Goal: Task Accomplishment & Management: Use online tool/utility

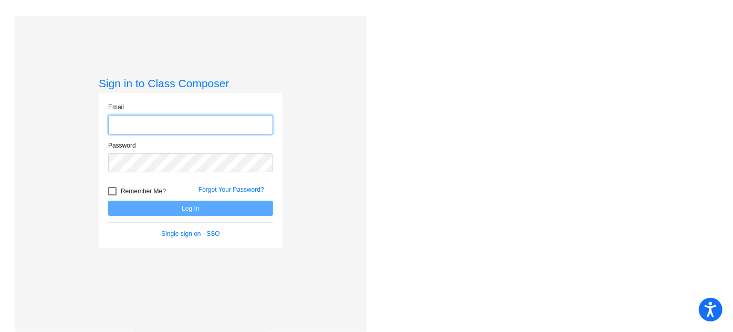
type input "[EMAIL_ADDRESS][DOMAIN_NAME]"
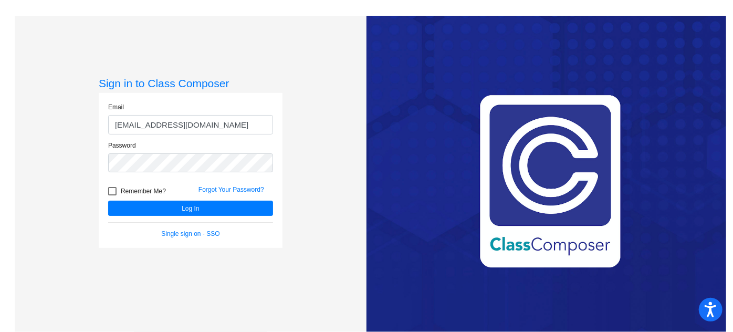
click at [173, 124] on input "[EMAIL_ADDRESS][DOMAIN_NAME]" at bounding box center [190, 124] width 165 height 19
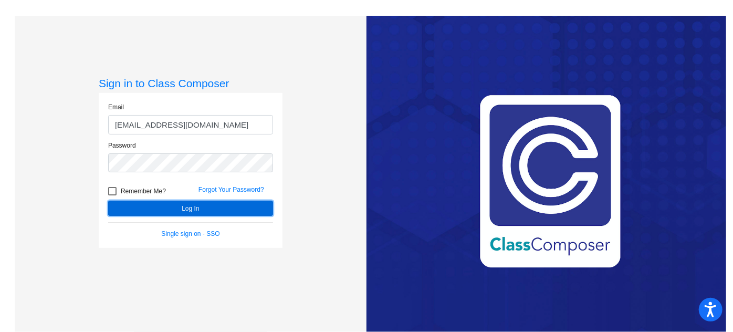
click at [154, 214] on button "Log In" at bounding box center [190, 208] width 165 height 15
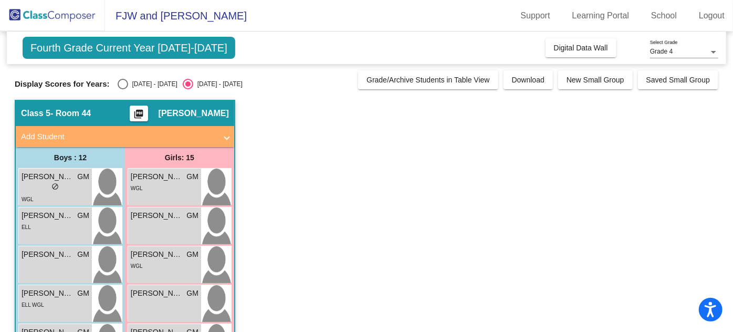
click at [122, 82] on div "Select an option" at bounding box center [123, 84] width 11 height 11
click at [122, 89] on input "[DATE] - [DATE]" at bounding box center [122, 89] width 1 height 1
radio input "true"
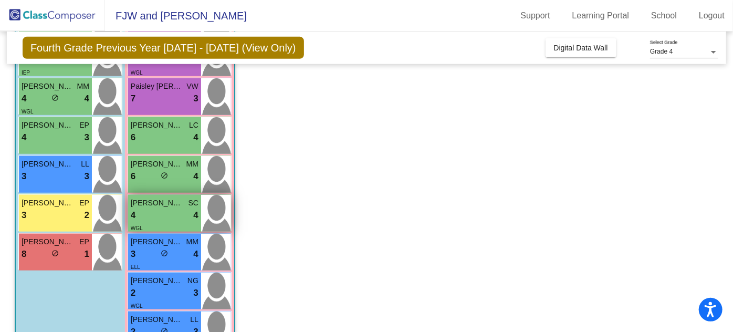
scroll to position [435, 0]
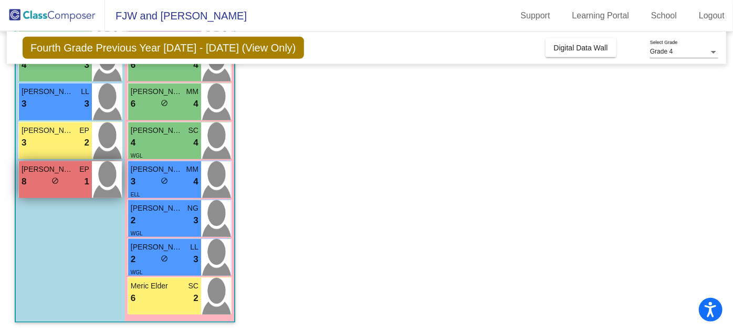
click at [57, 179] on span "do_not_disturb_alt" at bounding box center [54, 180] width 7 height 7
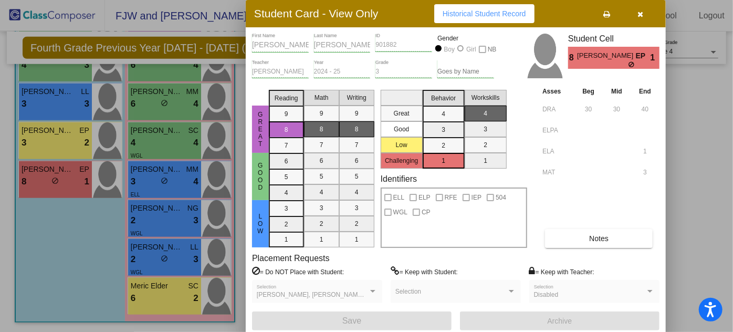
click at [53, 137] on div at bounding box center [366, 166] width 733 height 332
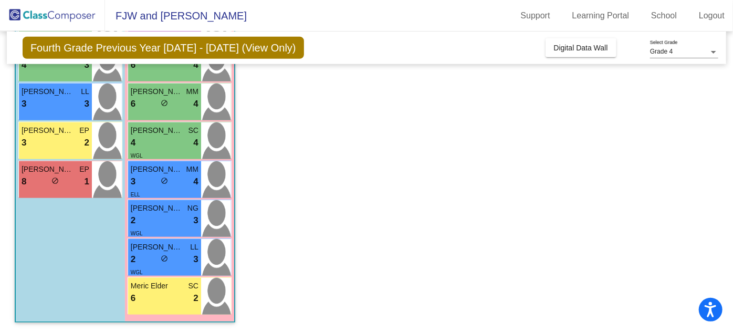
click at [53, 137] on div "3 lock do_not_disturb_alt 2" at bounding box center [56, 143] width 68 height 14
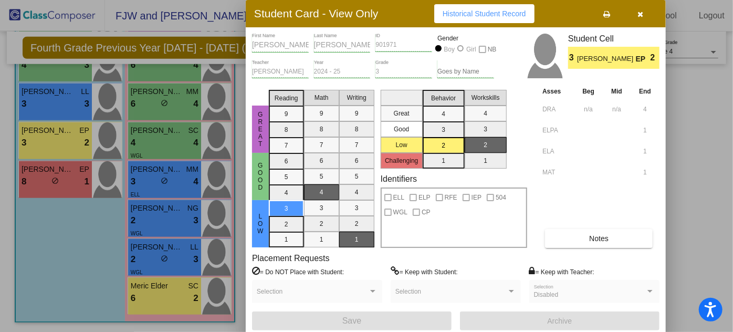
click at [56, 102] on div at bounding box center [366, 166] width 733 height 332
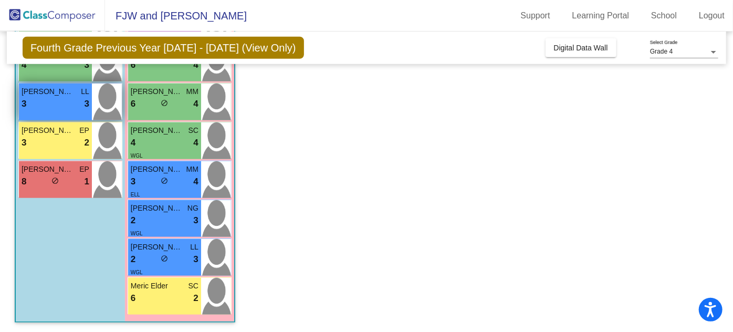
click at [55, 102] on div "3 lock do_not_disturb_alt 3" at bounding box center [56, 104] width 68 height 14
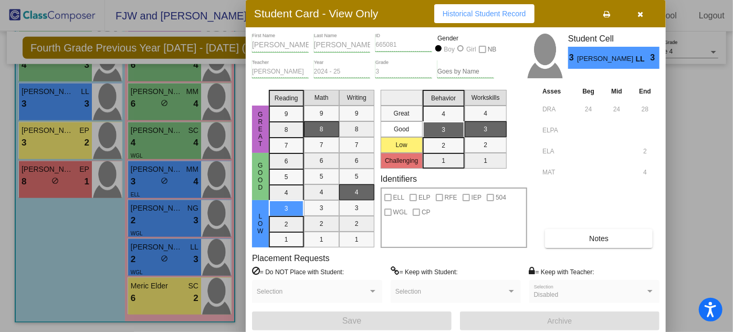
click at [54, 145] on div at bounding box center [366, 166] width 733 height 332
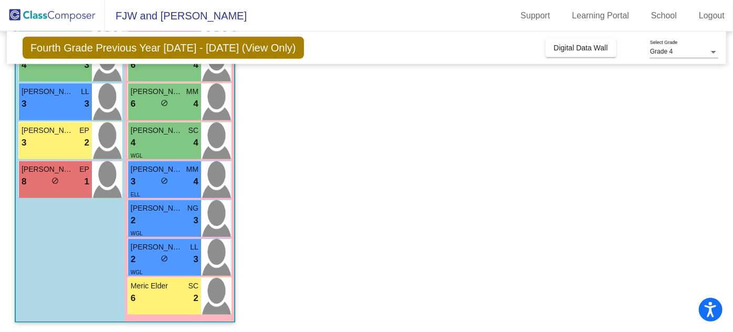
click at [54, 145] on div "3 lock do_not_disturb_alt 2" at bounding box center [56, 143] width 68 height 14
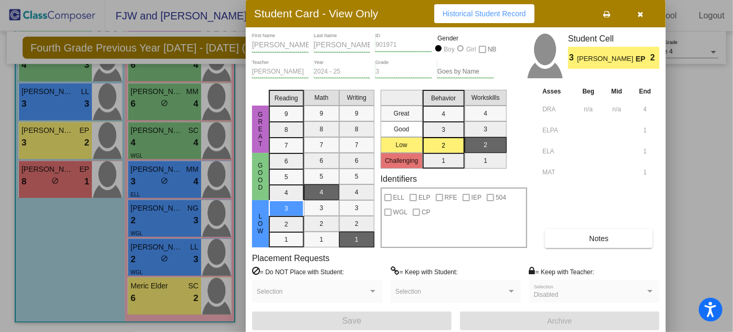
click at [47, 192] on div at bounding box center [366, 166] width 733 height 332
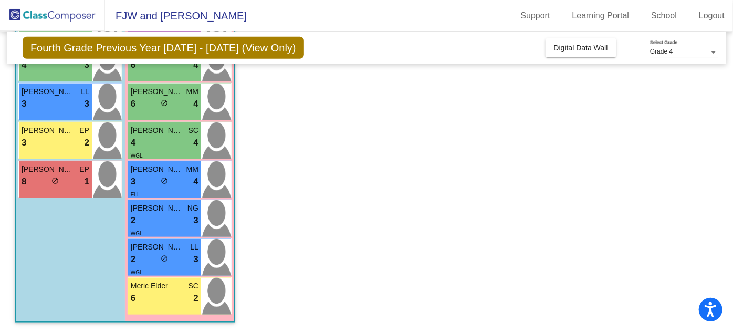
click at [47, 192] on div "[PERSON_NAME] EP 8 lock do_not_disturb_alt 1" at bounding box center [55, 179] width 73 height 37
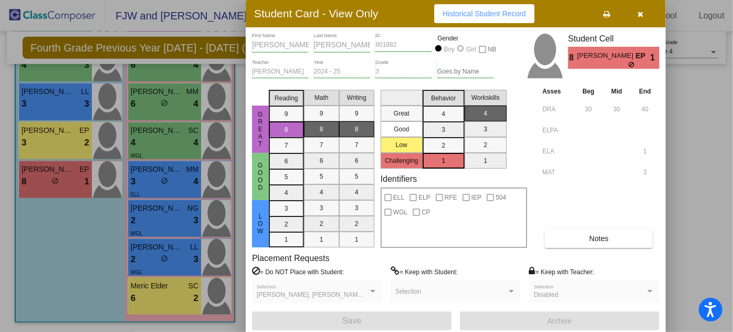
click at [63, 102] on div at bounding box center [366, 166] width 733 height 332
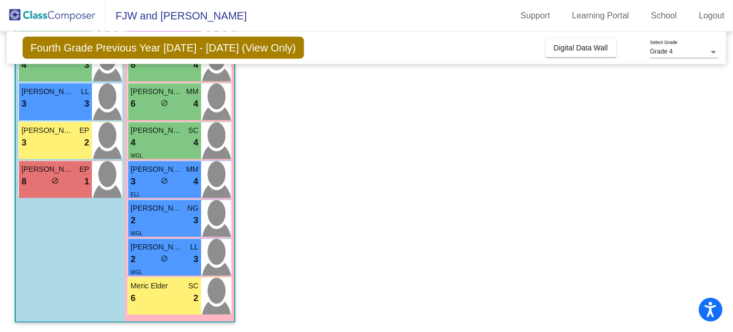
click at [63, 102] on div "3 lock do_not_disturb_alt 3" at bounding box center [56, 104] width 68 height 14
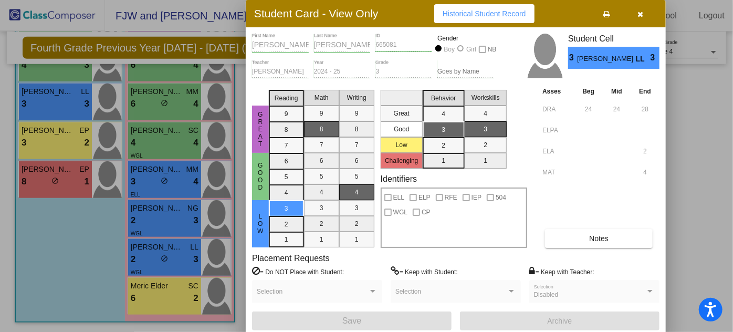
click at [62, 97] on div at bounding box center [366, 166] width 733 height 332
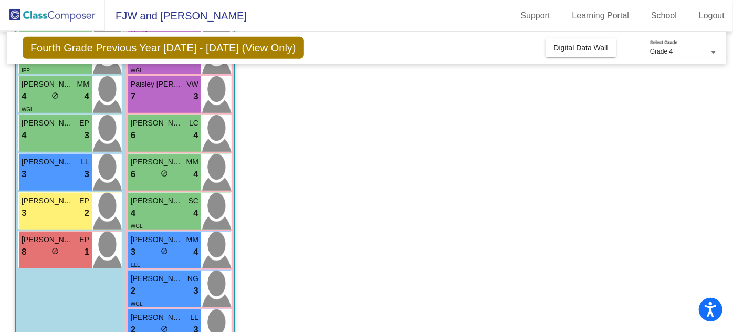
scroll to position [364, 0]
click at [60, 132] on div "4 lock do_not_disturb_alt 3" at bounding box center [56, 136] width 68 height 14
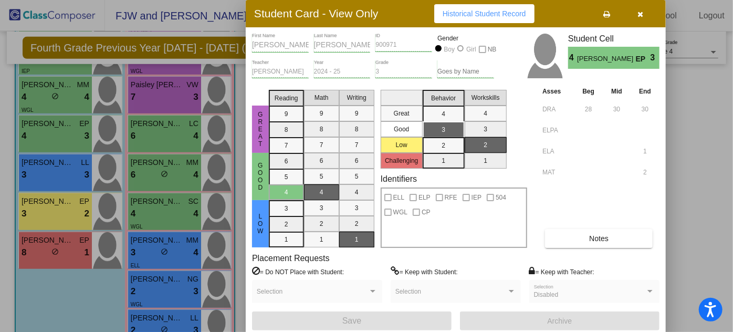
click at [64, 95] on div at bounding box center [366, 166] width 733 height 332
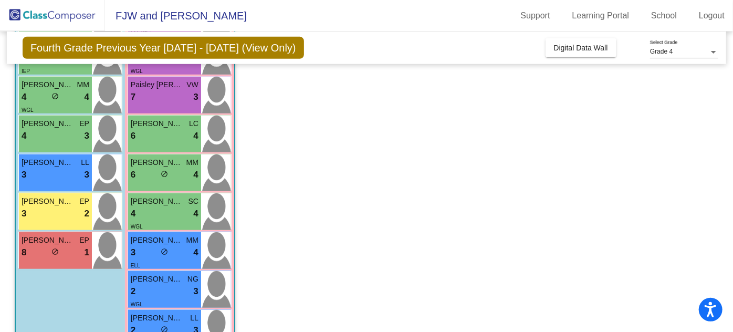
click at [64, 95] on div "4 lock do_not_disturb_alt 4" at bounding box center [56, 97] width 68 height 14
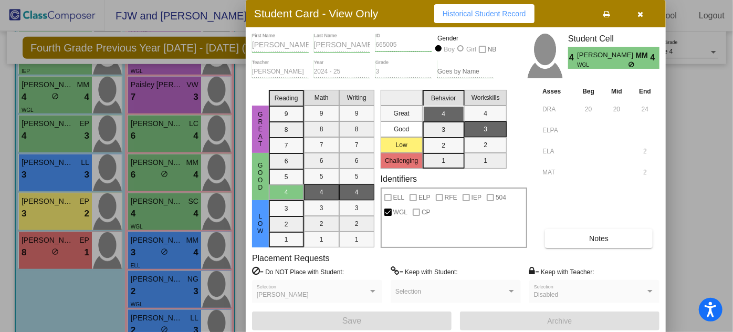
click at [64, 95] on div at bounding box center [366, 166] width 733 height 332
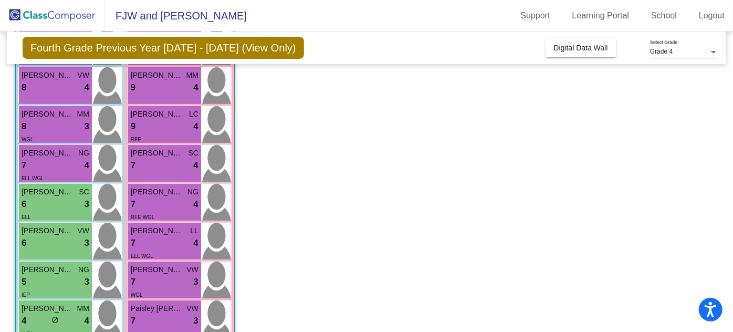
scroll to position [139, 0]
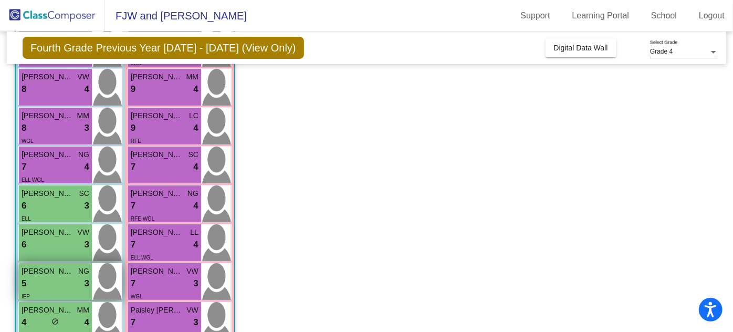
click at [51, 282] on div "5 lock do_not_disturb_alt 3" at bounding box center [56, 284] width 68 height 14
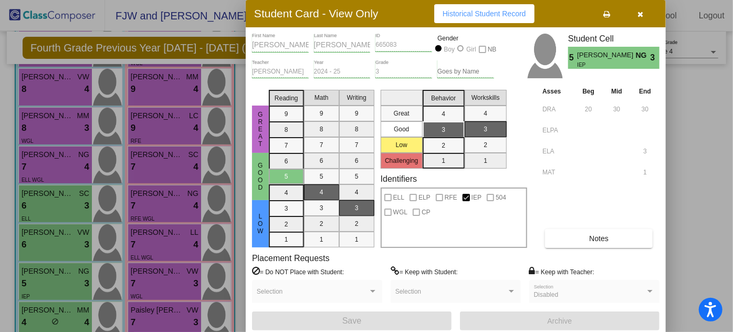
click at [54, 249] on div at bounding box center [366, 166] width 733 height 332
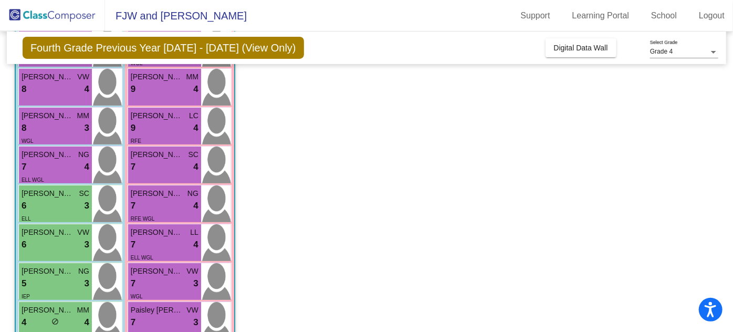
click at [54, 249] on div "6 lock do_not_disturb_alt 3" at bounding box center [56, 245] width 68 height 14
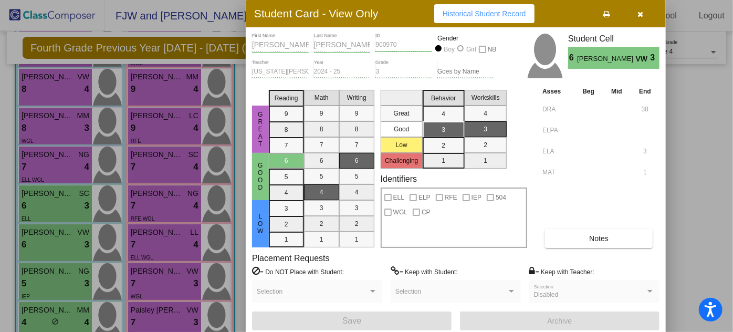
click at [56, 197] on div at bounding box center [366, 166] width 733 height 332
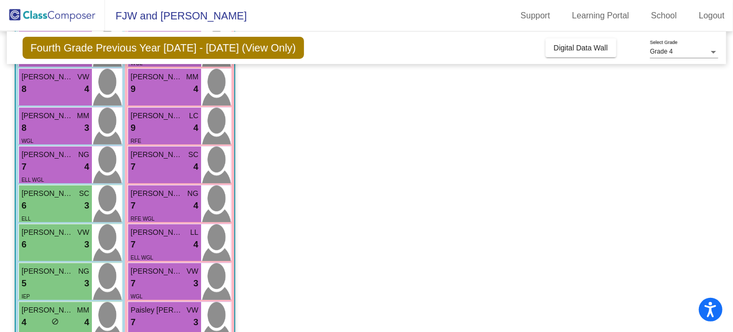
click at [56, 197] on span "[PERSON_NAME]" at bounding box center [48, 193] width 53 height 11
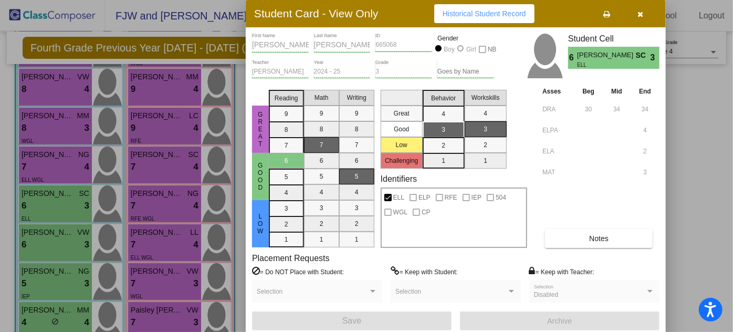
click at [57, 165] on div at bounding box center [366, 166] width 733 height 332
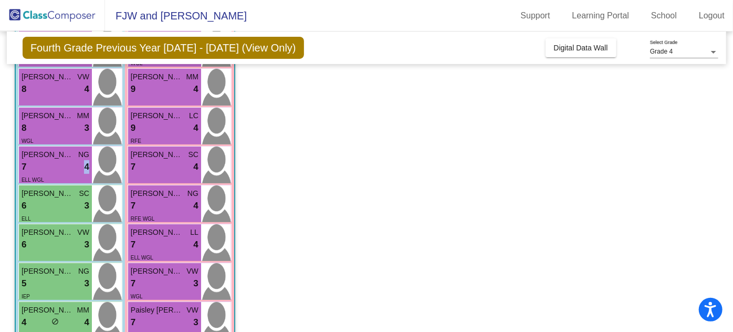
click at [57, 165] on div "7 lock do_not_disturb_alt 4" at bounding box center [56, 167] width 68 height 14
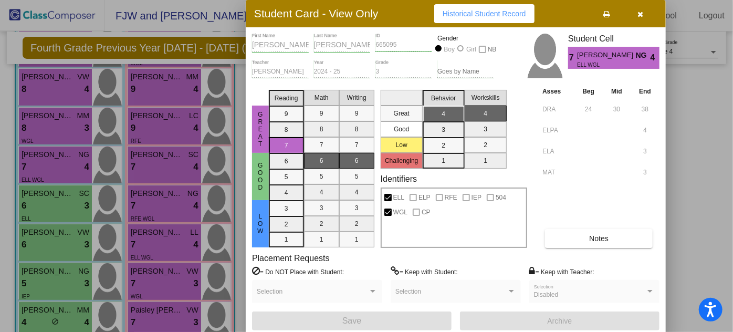
click at [57, 124] on div at bounding box center [366, 166] width 733 height 332
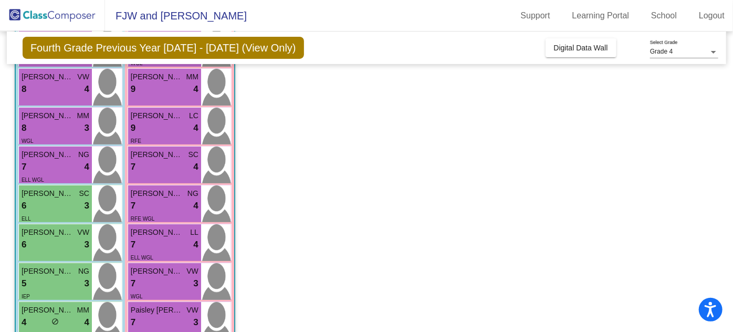
click at [57, 124] on div "8 lock do_not_disturb_alt 3" at bounding box center [56, 128] width 68 height 14
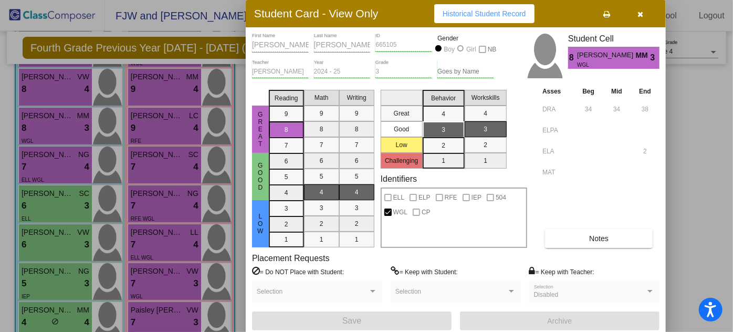
click at [55, 90] on div at bounding box center [366, 166] width 733 height 332
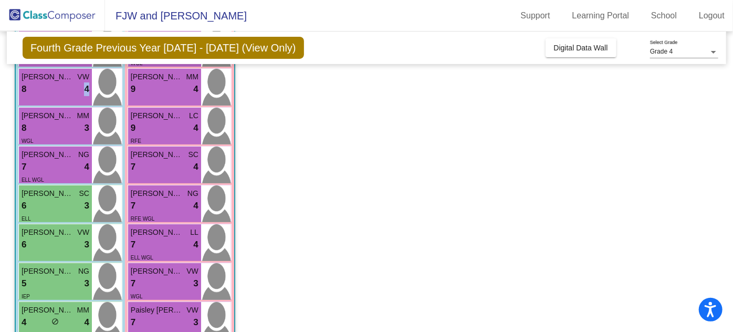
click at [55, 90] on div "8 lock do_not_disturb_alt 4" at bounding box center [56, 89] width 68 height 14
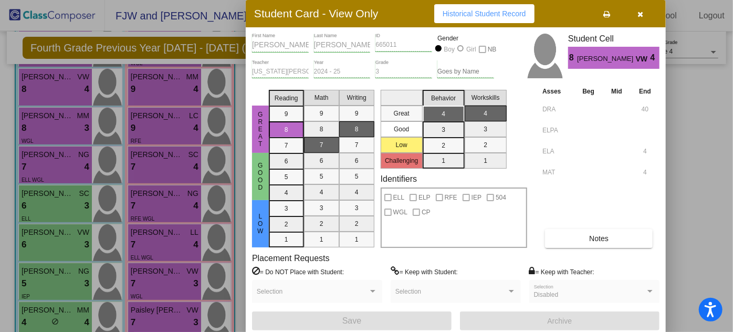
click at [60, 109] on div at bounding box center [366, 166] width 733 height 332
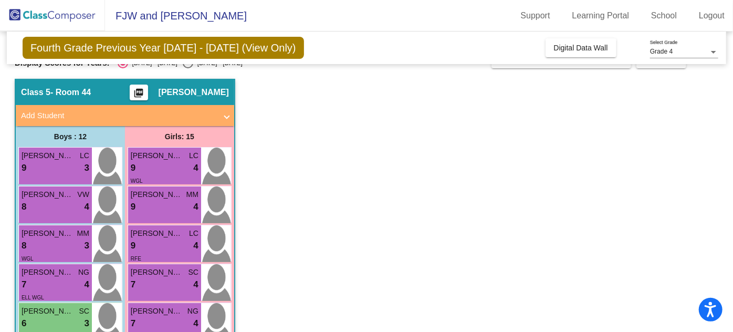
scroll to position [20, 0]
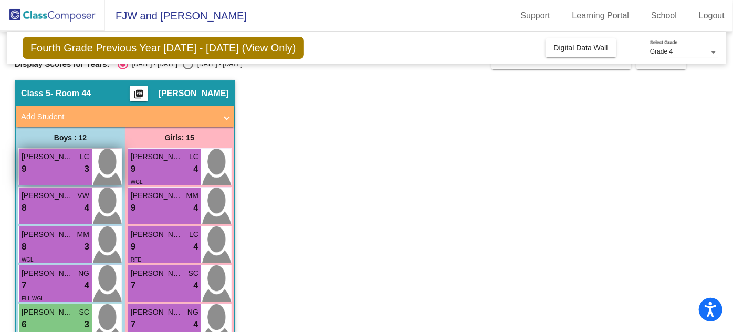
click at [61, 162] on div "9 lock do_not_disturb_alt 3" at bounding box center [56, 169] width 68 height 14
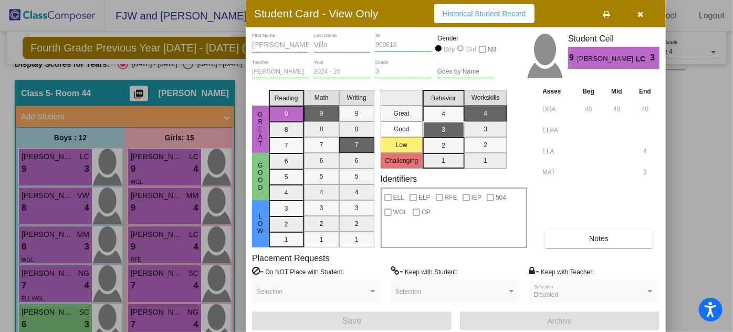
click at [55, 207] on div at bounding box center [366, 166] width 733 height 332
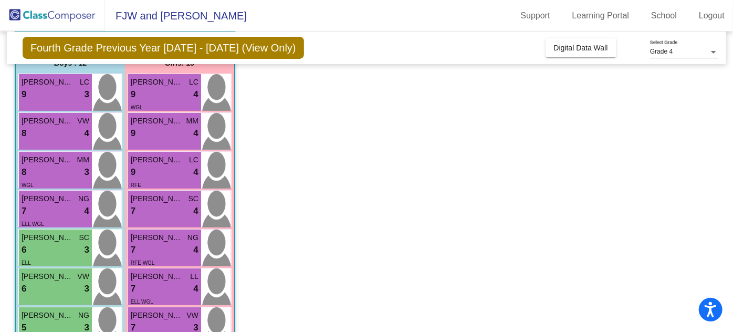
scroll to position [99, 0]
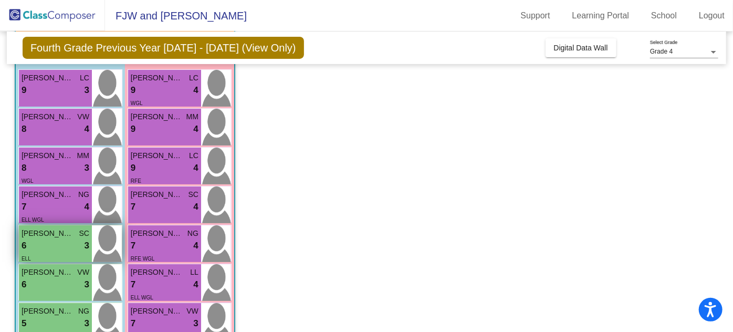
click at [57, 246] on div "6 lock do_not_disturb_alt 3" at bounding box center [56, 246] width 68 height 14
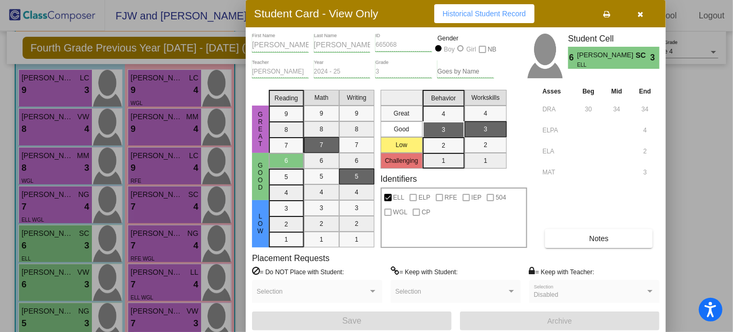
click at [55, 200] on div at bounding box center [366, 166] width 733 height 332
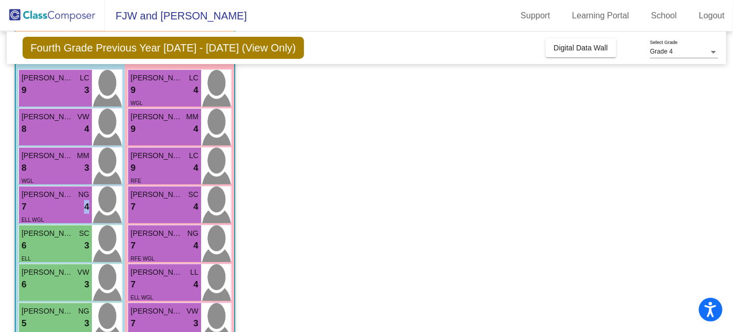
click at [55, 200] on div "7 lock do_not_disturb_alt 4" at bounding box center [56, 207] width 68 height 14
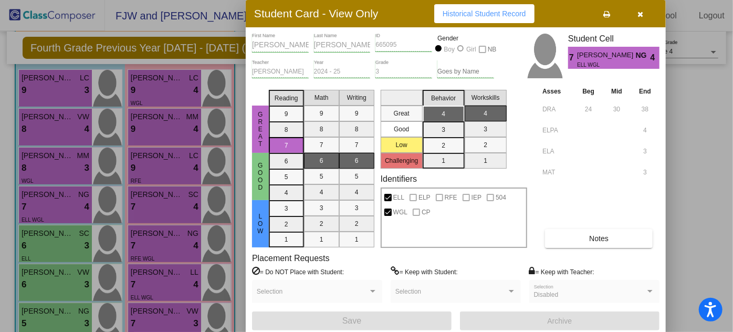
click at [55, 213] on div at bounding box center [366, 166] width 733 height 332
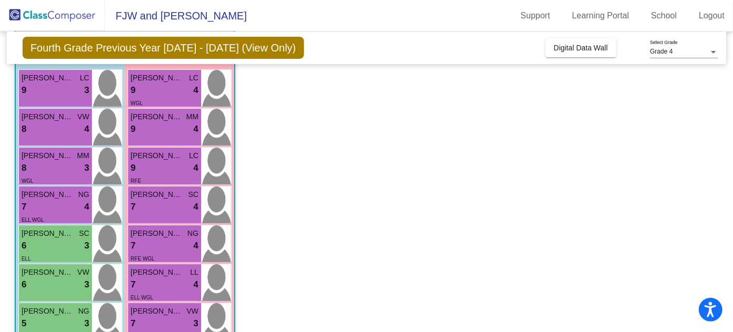
click at [55, 214] on div "ELL WGL" at bounding box center [56, 219] width 68 height 11
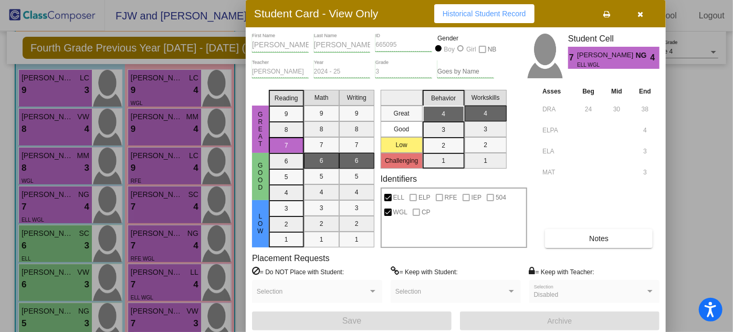
click at [57, 162] on div at bounding box center [366, 166] width 733 height 332
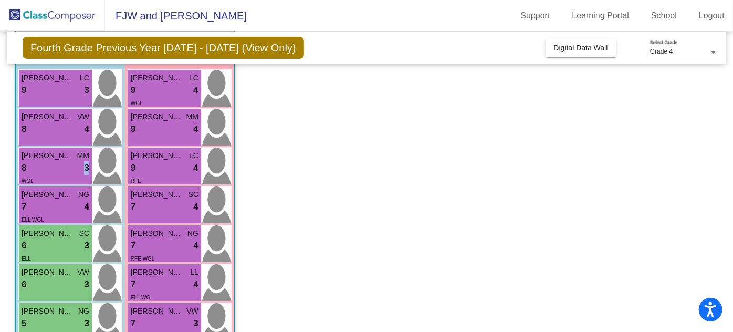
click at [57, 162] on div "8 lock do_not_disturb_alt 3" at bounding box center [56, 168] width 68 height 14
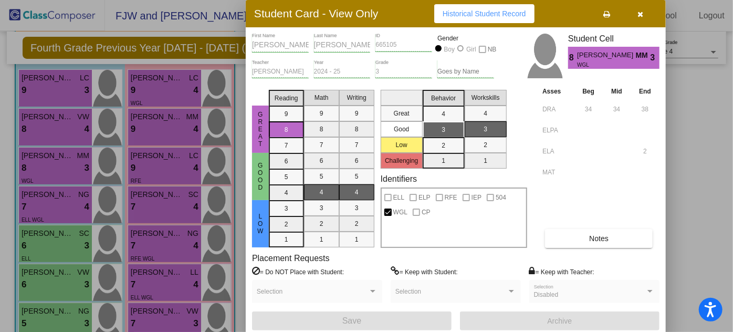
click at [56, 254] on div at bounding box center [366, 166] width 733 height 332
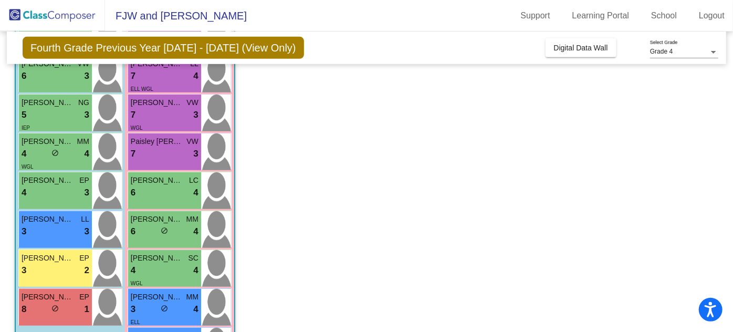
scroll to position [435, 0]
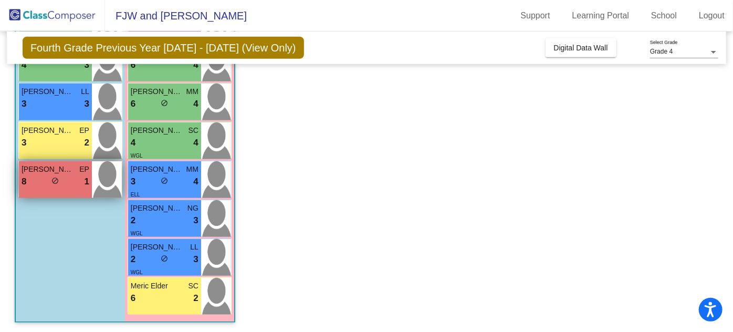
click at [59, 170] on span "[PERSON_NAME]" at bounding box center [48, 169] width 53 height 11
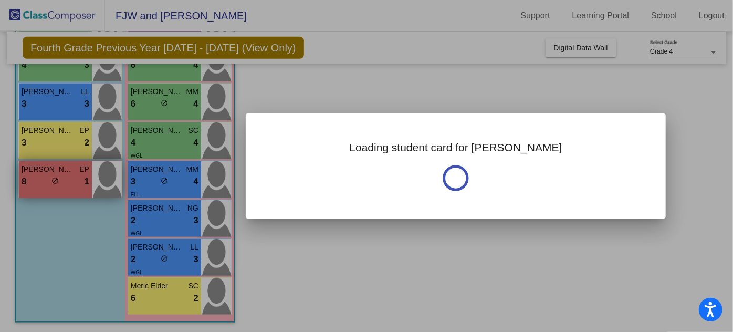
click at [59, 170] on div at bounding box center [366, 166] width 733 height 332
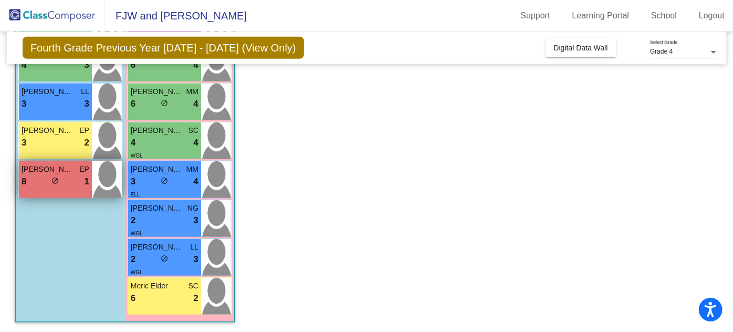
click at [59, 170] on span "[PERSON_NAME]" at bounding box center [48, 169] width 53 height 11
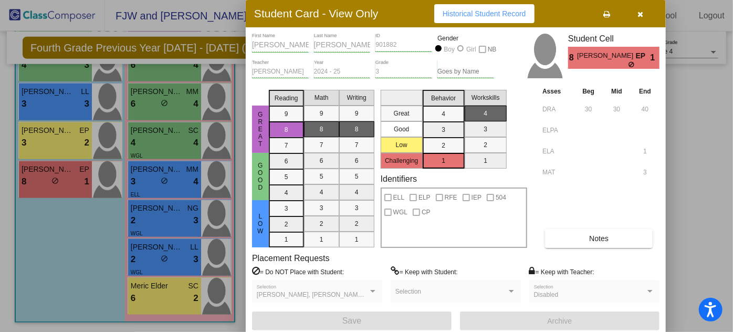
click at [175, 298] on div at bounding box center [366, 166] width 733 height 332
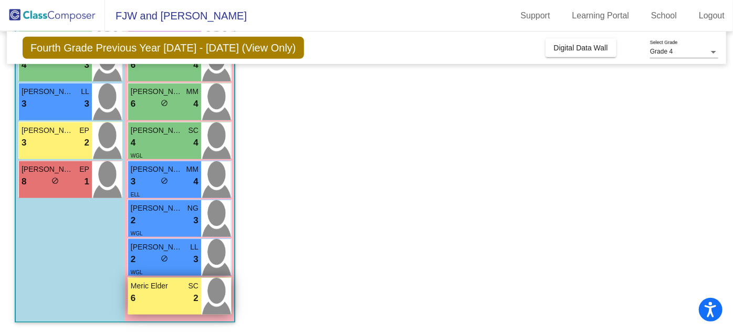
click at [160, 303] on div "6 lock do_not_disturb_alt 2" at bounding box center [165, 298] width 68 height 14
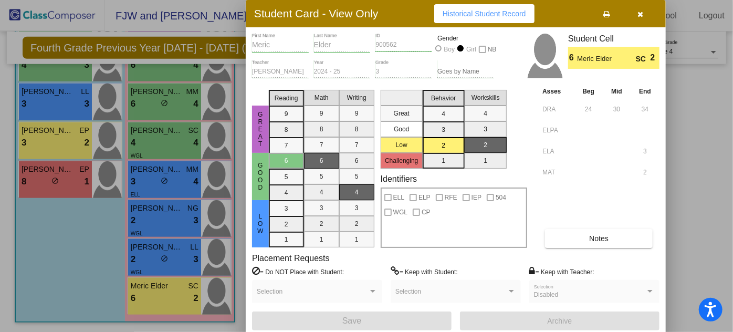
click at [578, 230] on button "Notes" at bounding box center [599, 238] width 108 height 19
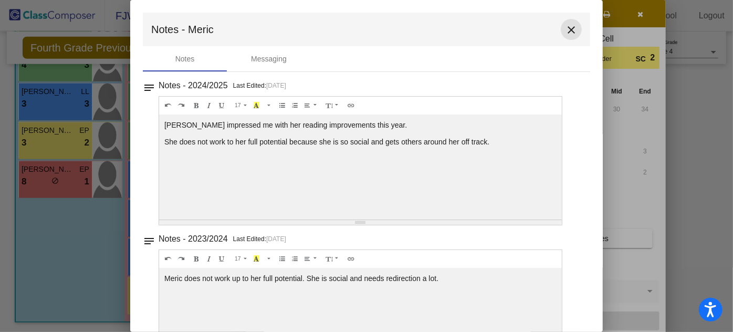
click at [565, 30] on mat-icon "close" at bounding box center [571, 30] width 13 height 13
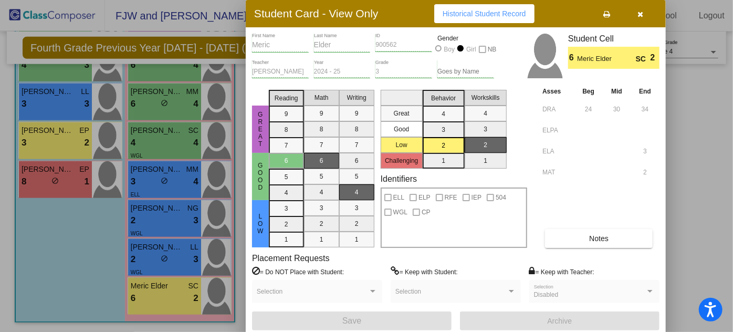
click at [643, 13] on icon "button" at bounding box center [641, 14] width 6 height 7
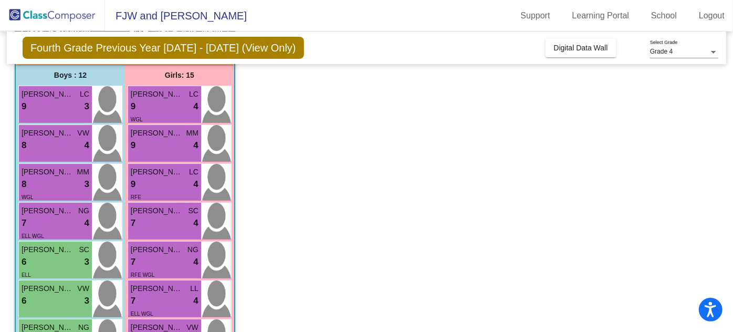
scroll to position [149, 0]
